Goal: Navigation & Orientation: Find specific page/section

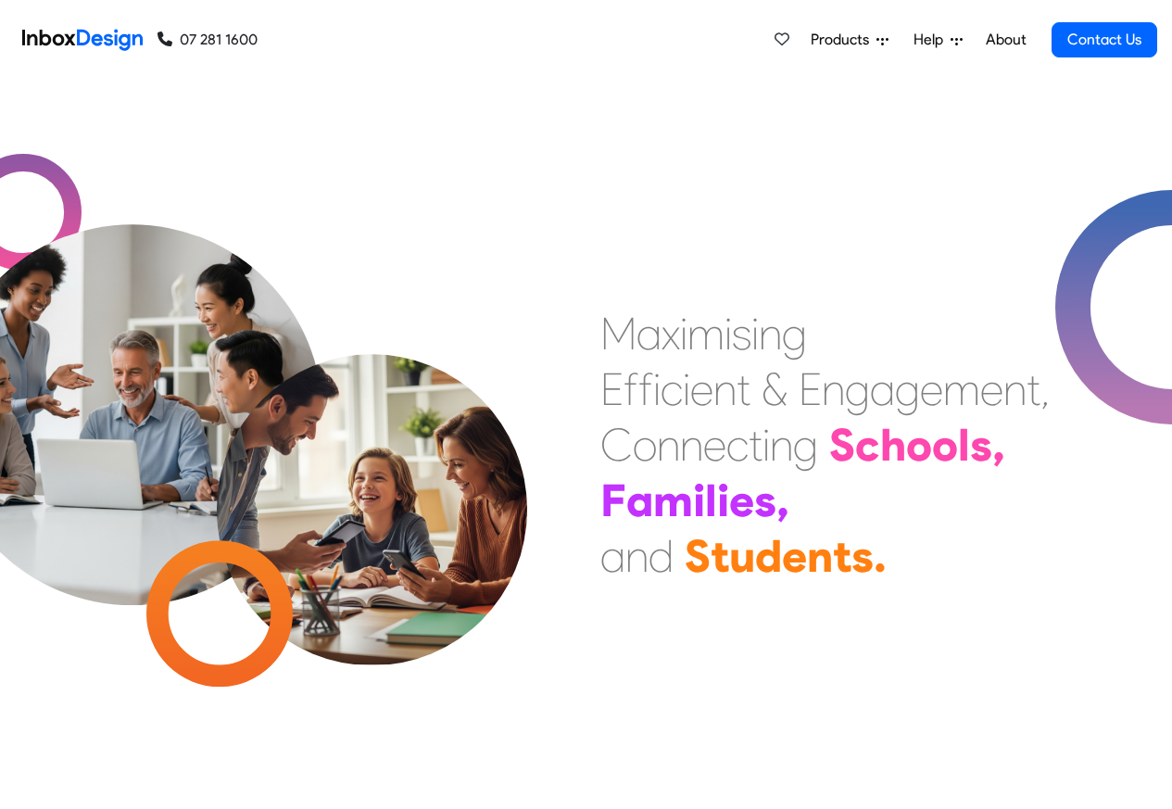
click at [868, 38] on span "Products" at bounding box center [844, 40] width 66 height 22
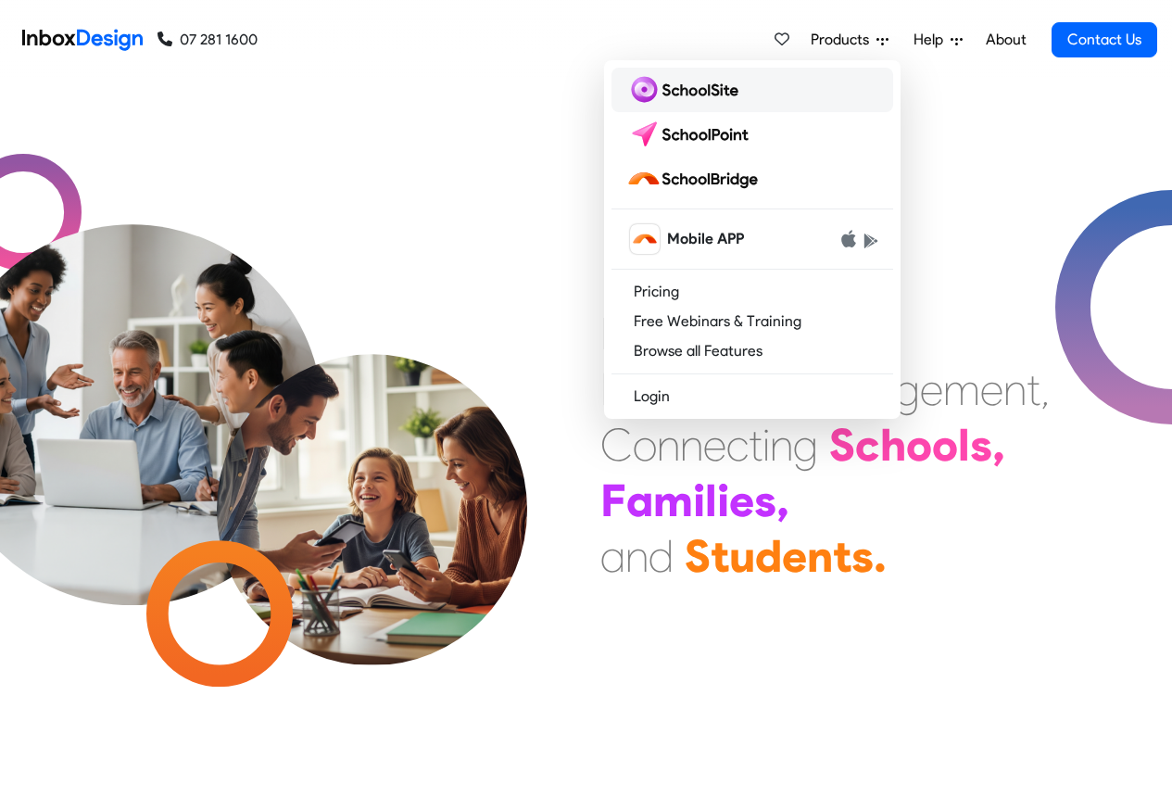
click at [681, 87] on img at bounding box center [686, 90] width 120 height 30
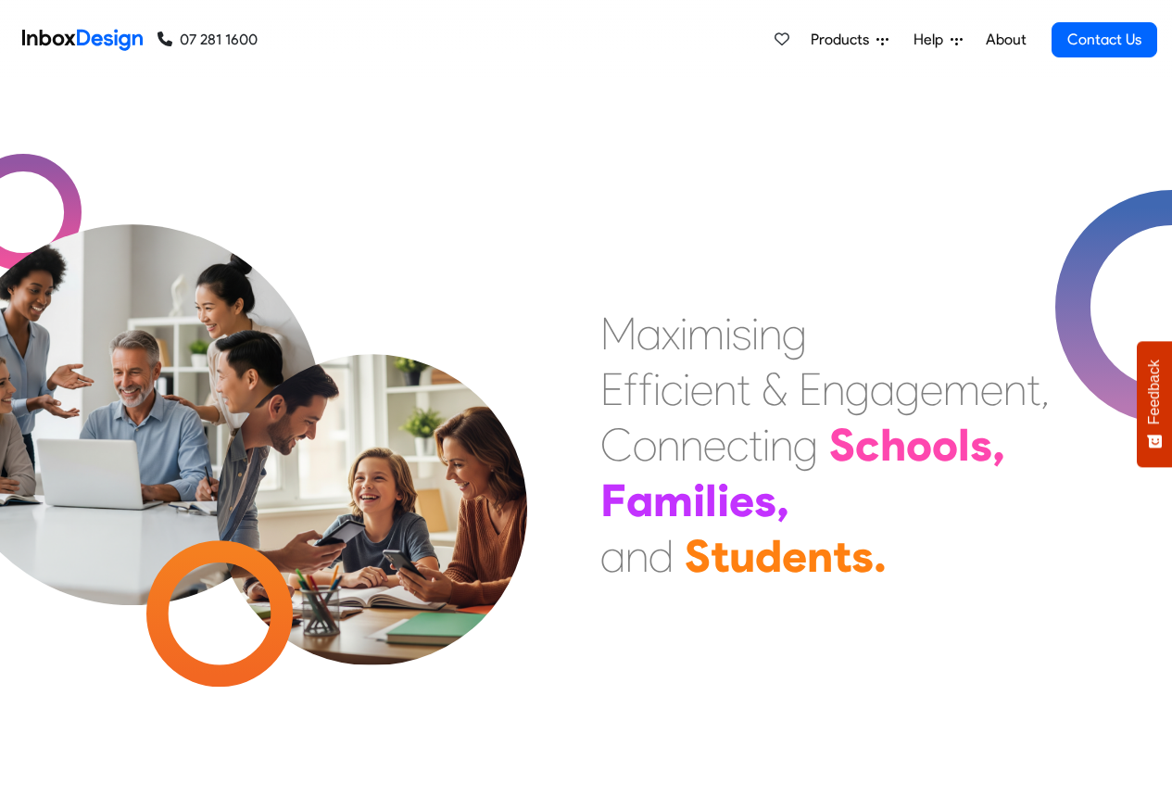
click at [857, 40] on span "Products" at bounding box center [844, 40] width 66 height 22
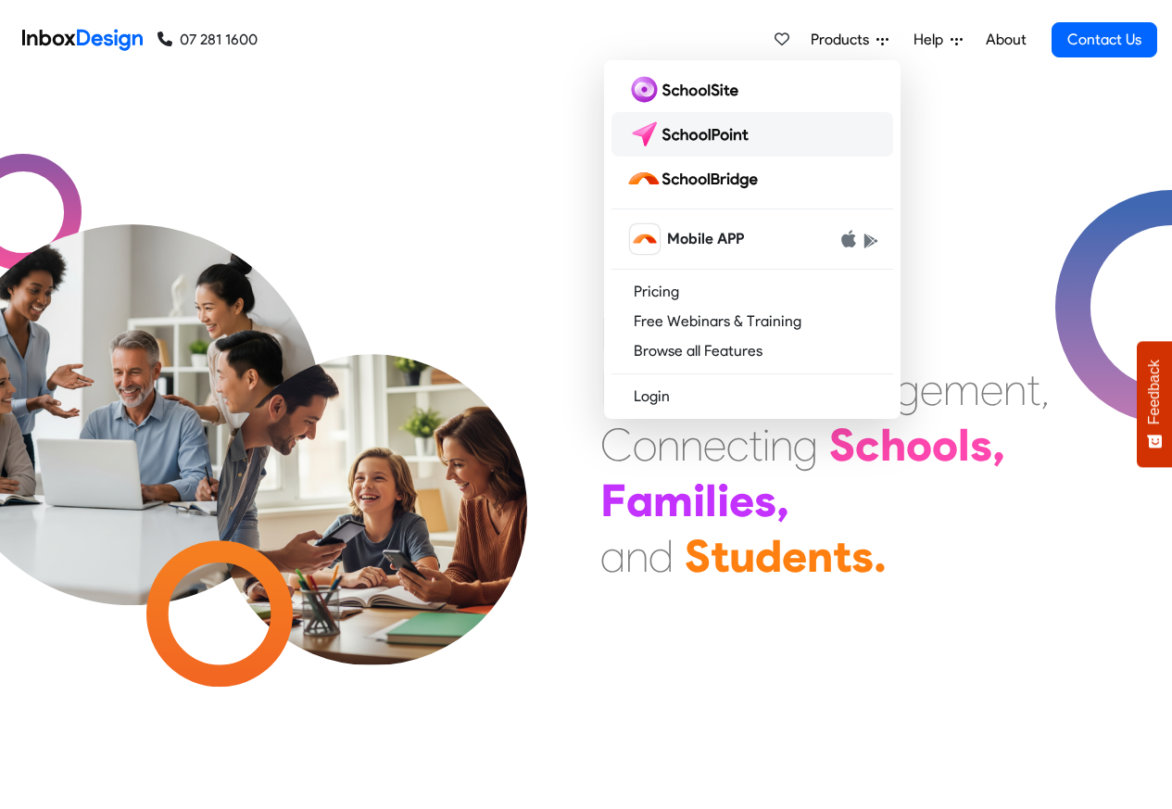
click at [688, 134] on img at bounding box center [691, 135] width 131 height 30
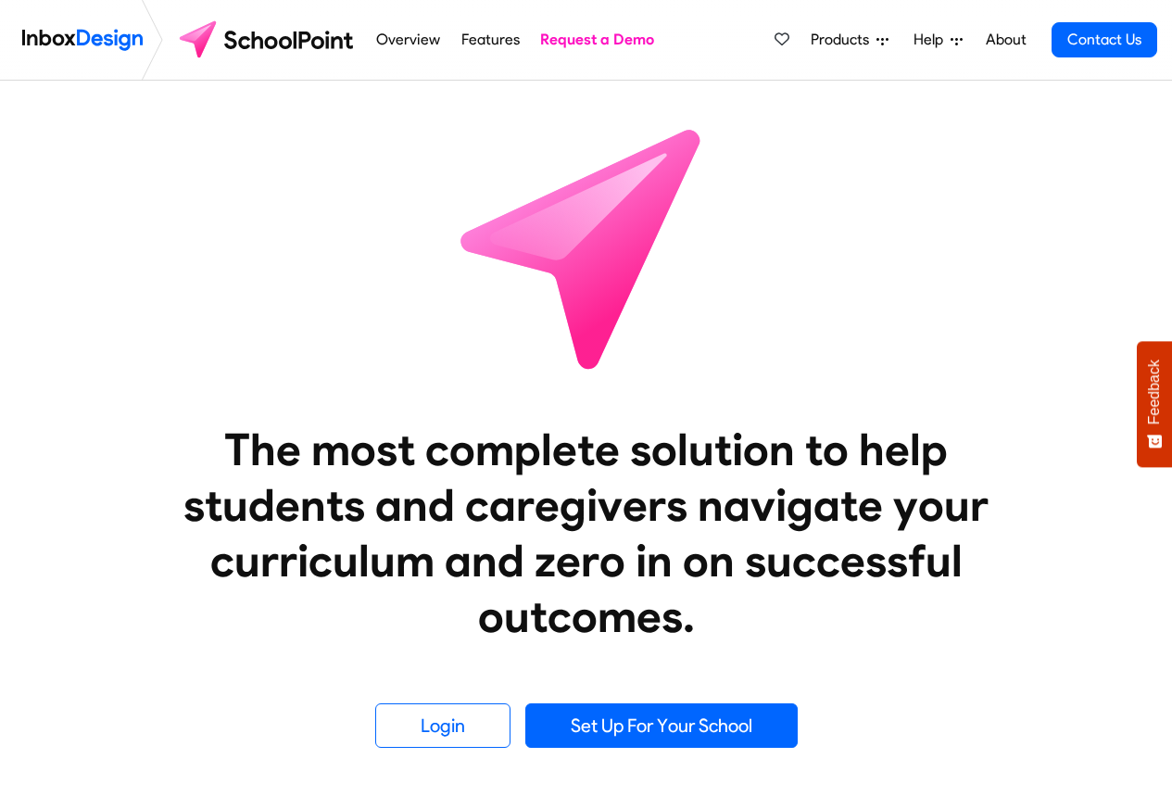
click at [390, 40] on link "Overview" at bounding box center [409, 39] width 74 height 37
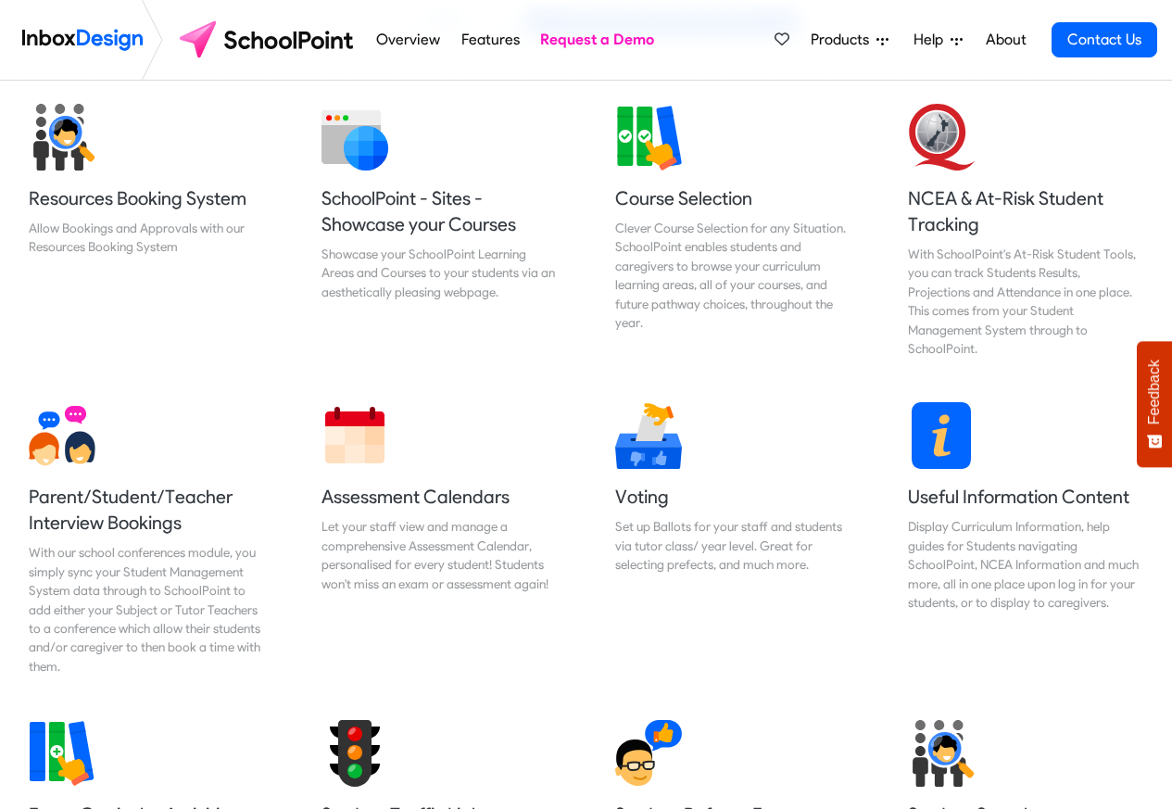
scroll to position [778, 0]
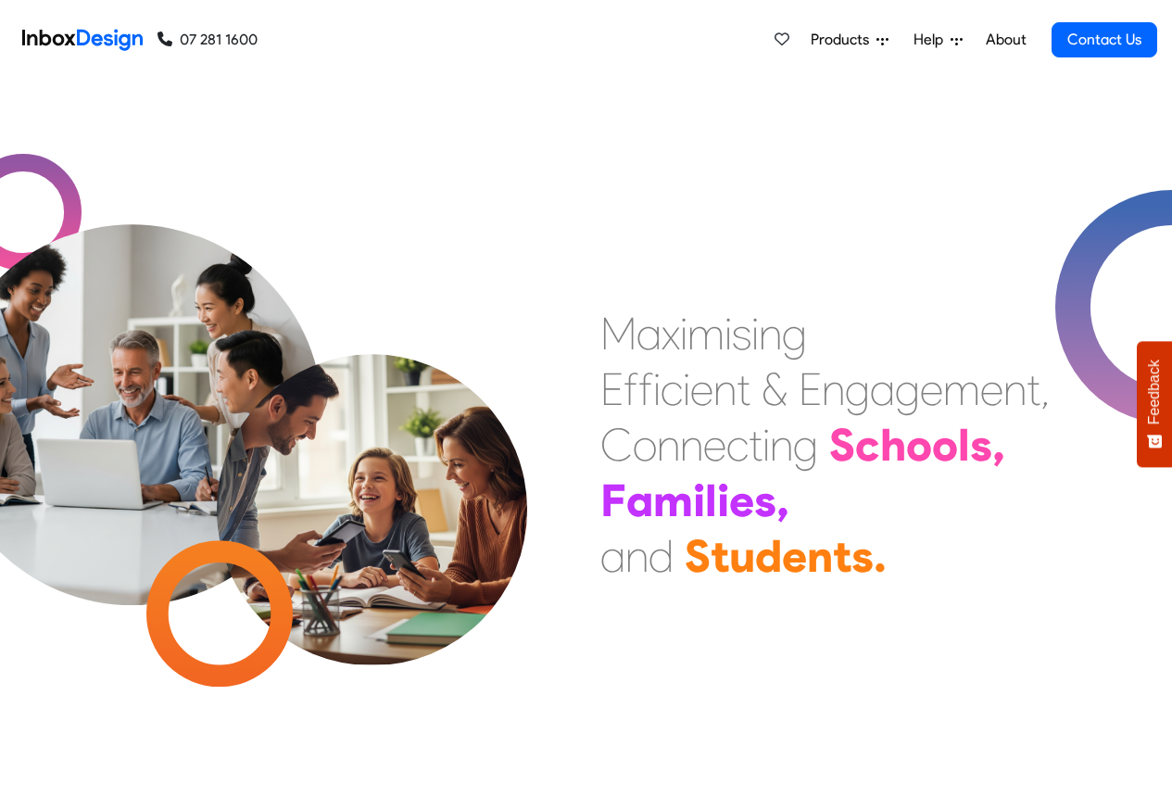
click at [851, 38] on span "Products" at bounding box center [844, 40] width 66 height 22
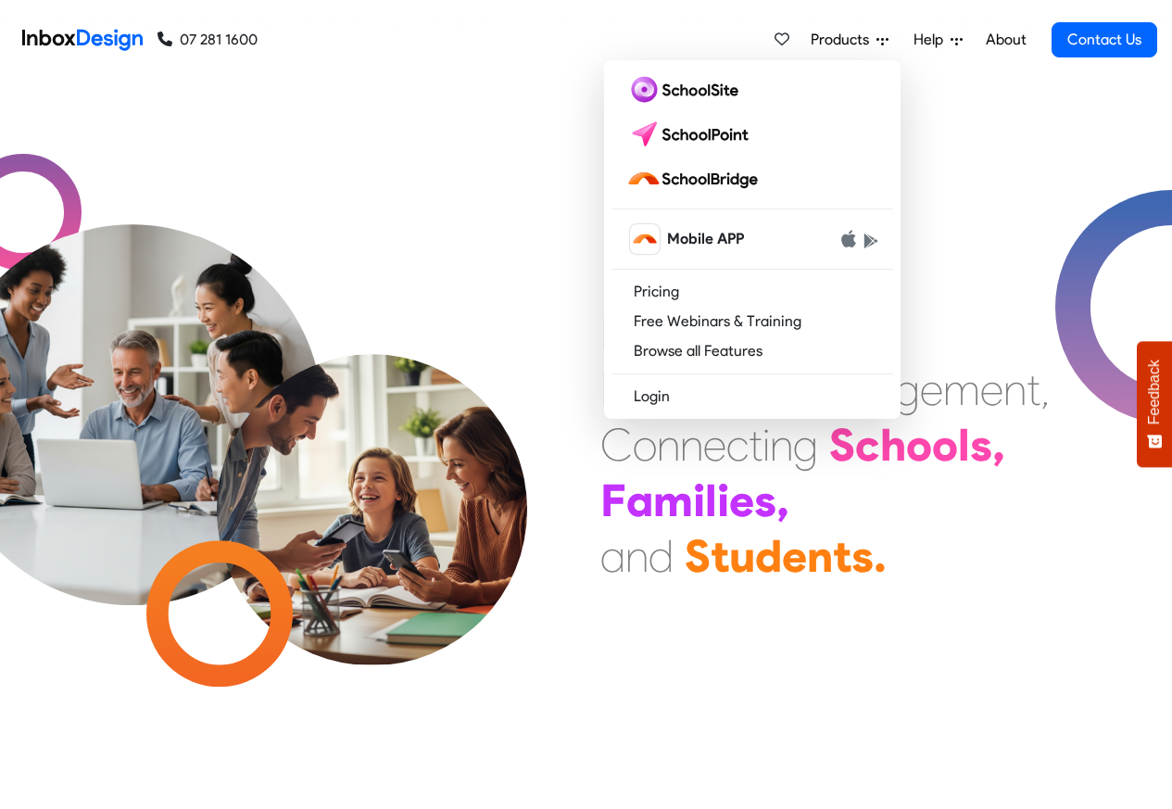
click at [1159, 26] on nav "07 281 1600 07 281 1600 Products Mobile APP Pricing Free Webinars & Training Br…" at bounding box center [586, 40] width 1172 height 81
